Goal: Task Accomplishment & Management: Manage account settings

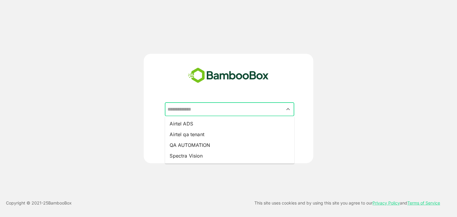
click at [190, 108] on input "text" at bounding box center [229, 109] width 127 height 11
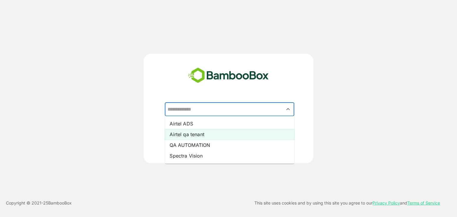
click at [192, 131] on li "Airtel qa tenant" at bounding box center [229, 134] width 129 height 11
type input "**********"
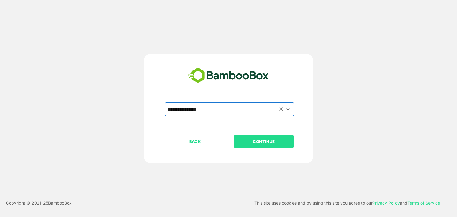
click at [244, 142] on p "CONTINUE" at bounding box center [264, 141] width 60 height 7
click at [243, 142] on p "CONTINUE" at bounding box center [264, 141] width 60 height 7
click at [243, 141] on p "CONTINUE" at bounding box center [264, 141] width 60 height 7
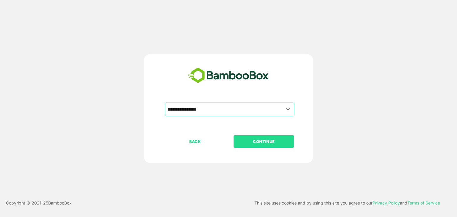
click at [243, 141] on p "CONTINUE" at bounding box center [264, 141] width 60 height 7
click at [242, 141] on p "CONTINUE" at bounding box center [264, 141] width 60 height 7
click at [242, 142] on p "CONTINUE" at bounding box center [264, 141] width 60 height 7
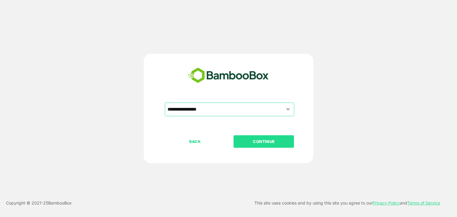
click at [242, 143] on p "CONTINUE" at bounding box center [264, 141] width 60 height 7
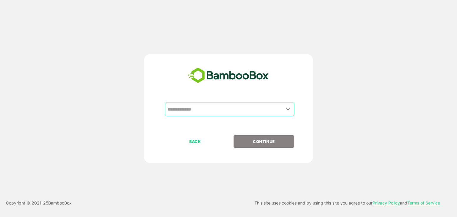
click at [230, 110] on input "text" at bounding box center [229, 109] width 127 height 11
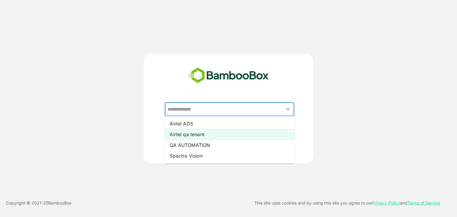
click at [234, 133] on li "Airtel qa tenant" at bounding box center [229, 134] width 129 height 11
type input "**********"
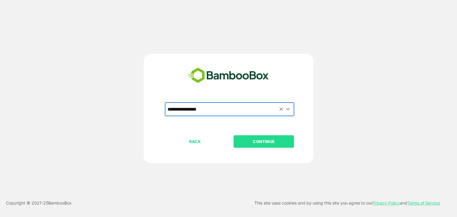
click at [253, 140] on p "CONTINUE" at bounding box center [264, 141] width 60 height 7
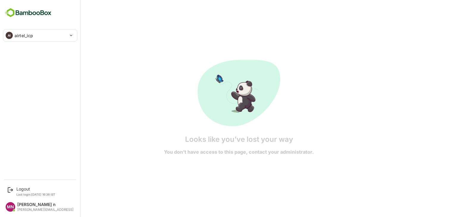
click at [12, 35] on div "AI" at bounding box center [9, 35] width 7 height 7
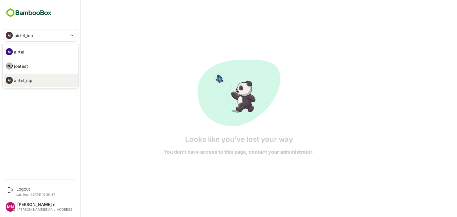
click at [32, 82] on p "airtel_icp" at bounding box center [23, 80] width 18 height 6
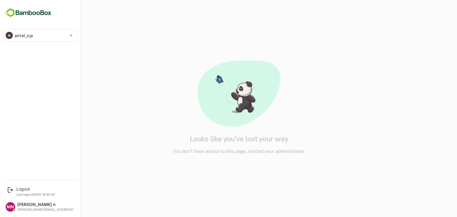
click at [24, 37] on p "airtel_icp" at bounding box center [24, 35] width 18 height 6
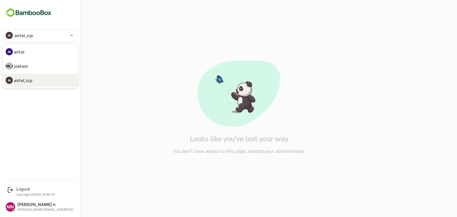
click at [27, 59] on ul "AI airtel JO joetest AI airtel_icp" at bounding box center [41, 66] width 76 height 44
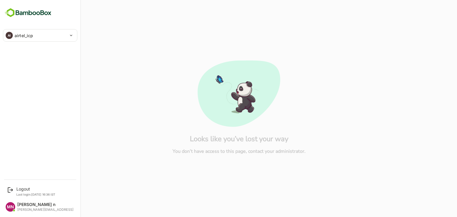
click at [26, 28] on div "**********" at bounding box center [40, 88] width 80 height 176
click at [26, 35] on p "airtel_icp" at bounding box center [24, 35] width 18 height 6
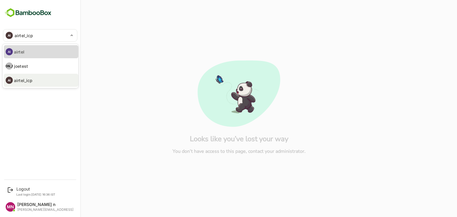
click at [27, 52] on li "AI airtel" at bounding box center [41, 51] width 74 height 13
type input "******"
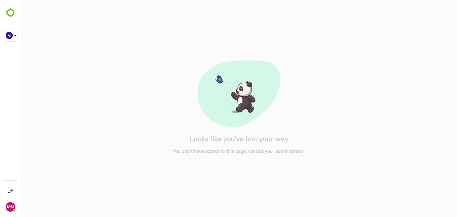
click at [191, 51] on div "Looks like you’ve lost your way You don’t have access to this page, contact you…" at bounding box center [239, 108] width 427 height 217
click at [16, 189] on div "Logout Last login: Sep 22 16:36 IST" at bounding box center [40, 192] width 73 height 16
click at [12, 191] on icon at bounding box center [10, 190] width 7 height 7
click at [39, 188] on div "Logout" at bounding box center [35, 189] width 39 height 5
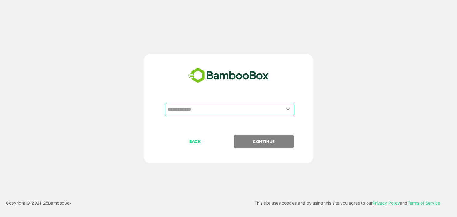
click at [368, 127] on div "​ BACK CONTINUE" at bounding box center [229, 108] width 366 height 109
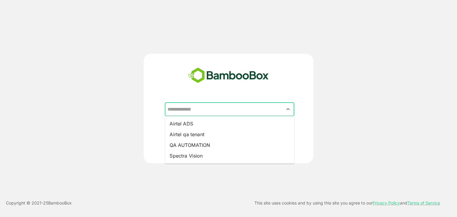
click at [236, 107] on input "text" at bounding box center [229, 109] width 127 height 11
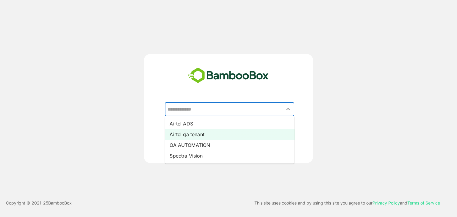
click at [231, 134] on li "Airtel qa tenant" at bounding box center [229, 134] width 129 height 11
type input "**********"
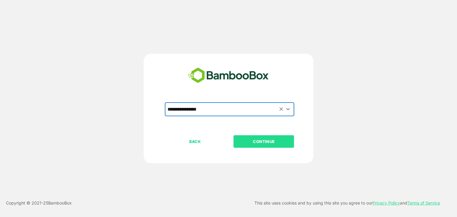
click at [252, 143] on p "CONTINUE" at bounding box center [264, 141] width 60 height 7
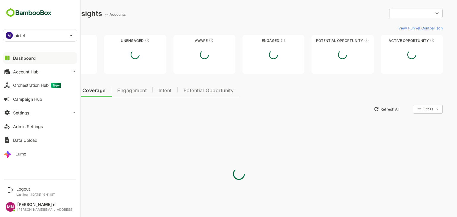
type input "**********"
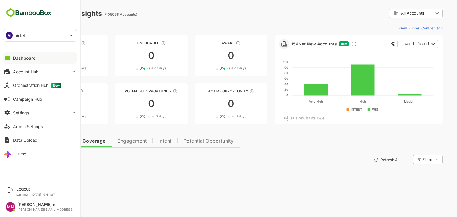
click at [26, 37] on div "AI airtel" at bounding box center [36, 35] width 67 height 12
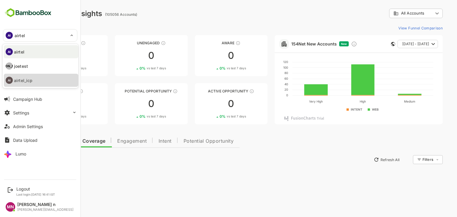
click at [39, 78] on li "AI airtel_icp" at bounding box center [41, 80] width 74 height 13
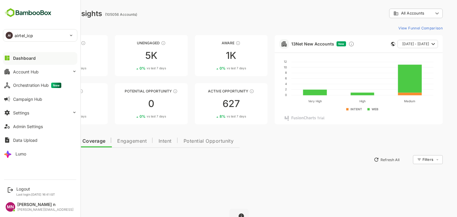
click at [299, 127] on div "**********" at bounding box center [239, 144] width 436 height 289
click at [22, 123] on button "Admin Settings" at bounding box center [40, 126] width 74 height 12
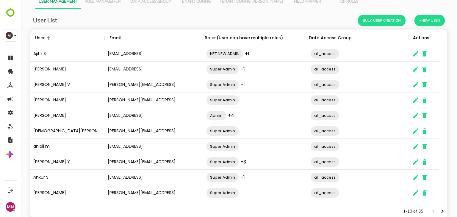
scroll to position [38, 0]
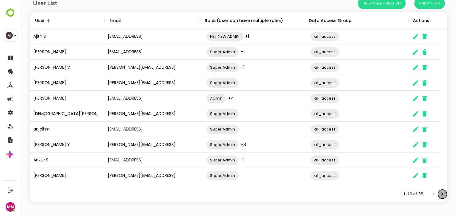
click at [441, 195] on icon "Next page" at bounding box center [442, 194] width 2 height 4
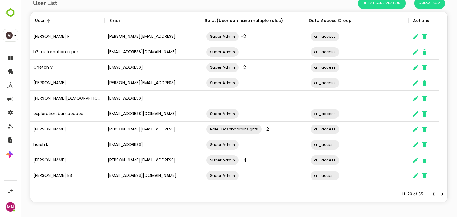
click at [414, 103] on div "The User Data" at bounding box center [415, 98] width 9 height 15
click at [414, 99] on icon "The User Data" at bounding box center [415, 98] width 5 height 5
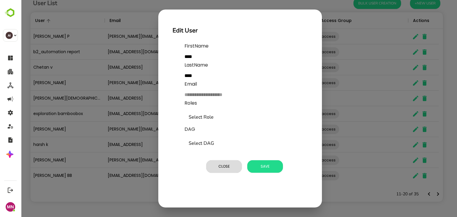
click at [210, 117] on input "Select Role" at bounding box center [244, 117] width 114 height 11
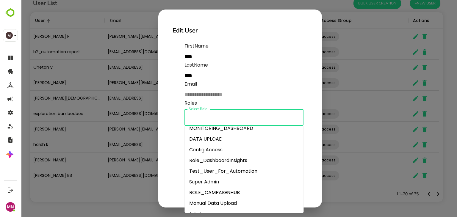
scroll to position [30, 0]
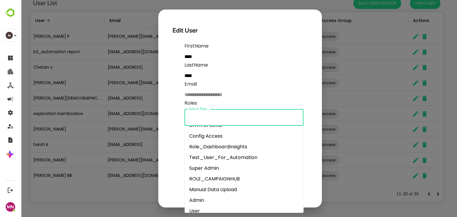
click at [212, 166] on li "Super Admin" at bounding box center [243, 168] width 119 height 11
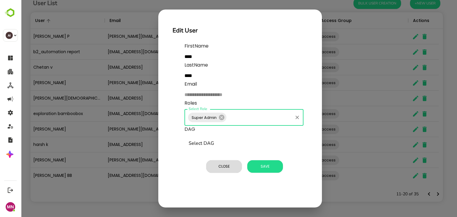
click at [214, 143] on input "Select DAG" at bounding box center [244, 143] width 114 height 11
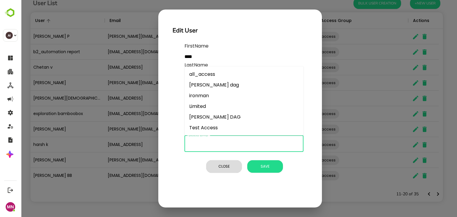
click at [213, 75] on li "all_access" at bounding box center [243, 74] width 119 height 11
type input "**********"
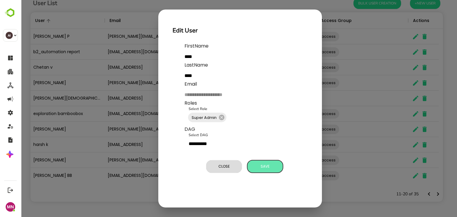
drag, startPoint x: 264, startPoint y: 168, endPoint x: 263, endPoint y: 165, distance: 3.1
click at [264, 166] on span "Save" at bounding box center [265, 167] width 30 height 8
